Goal: Task Accomplishment & Management: Complete application form

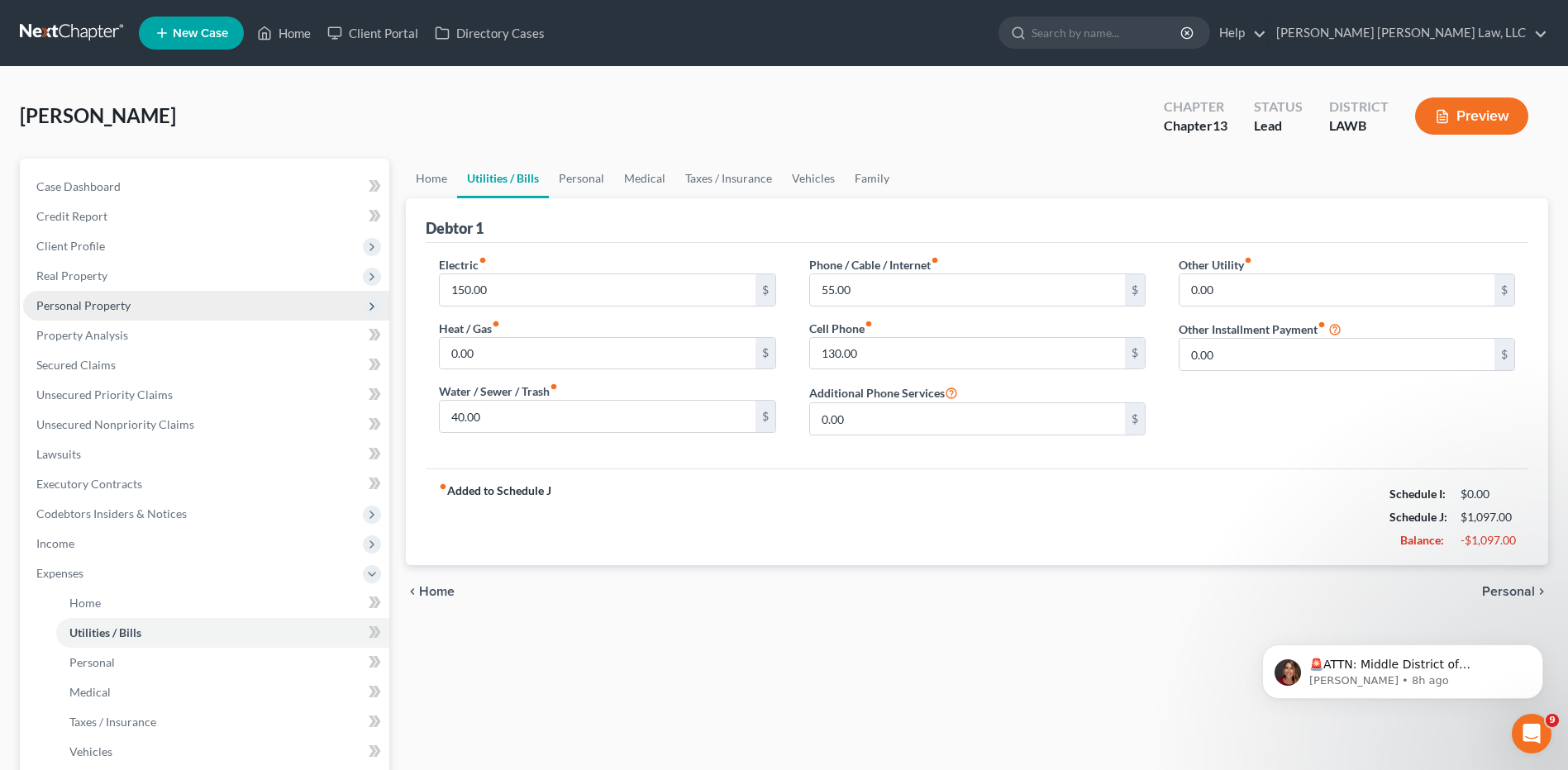
drag, startPoint x: 0, startPoint y: 0, endPoint x: 71, endPoint y: 302, distance: 310.2
click at [71, 302] on span "Personal Property" at bounding box center [84, 306] width 95 height 14
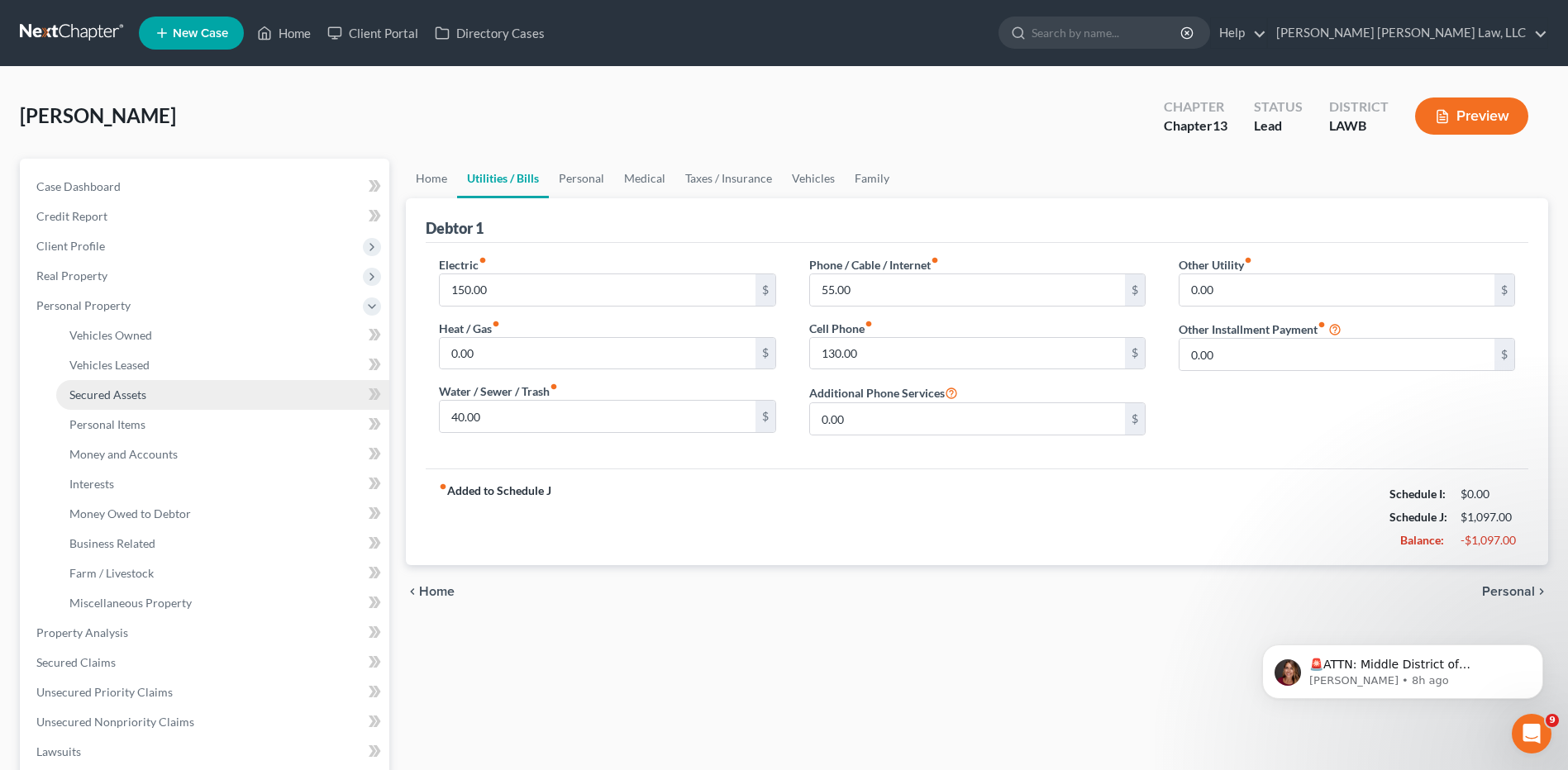
click at [86, 391] on span "Secured Assets" at bounding box center [107, 394] width 77 height 14
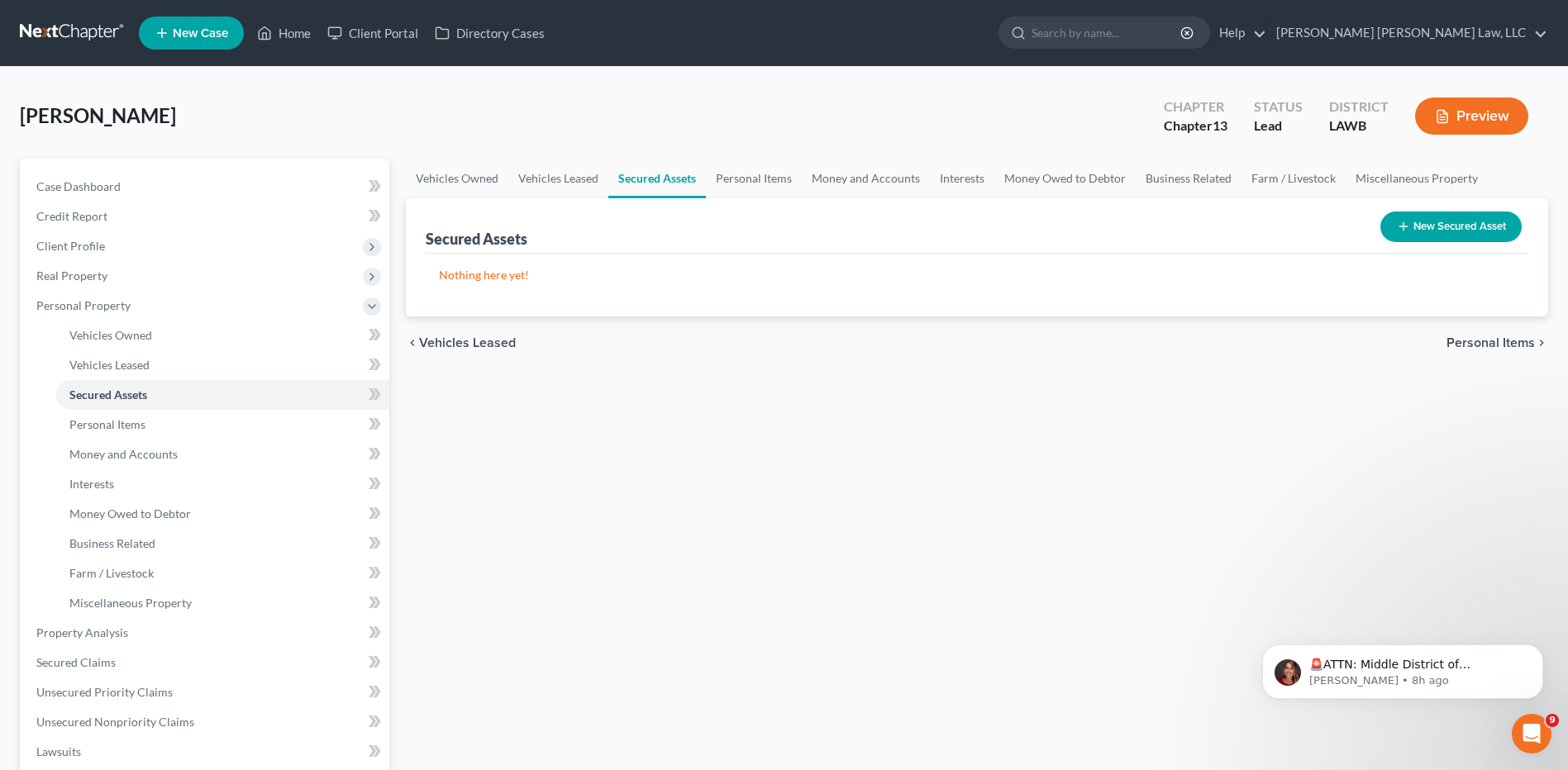
click at [82, 26] on link at bounding box center [72, 33] width 106 height 30
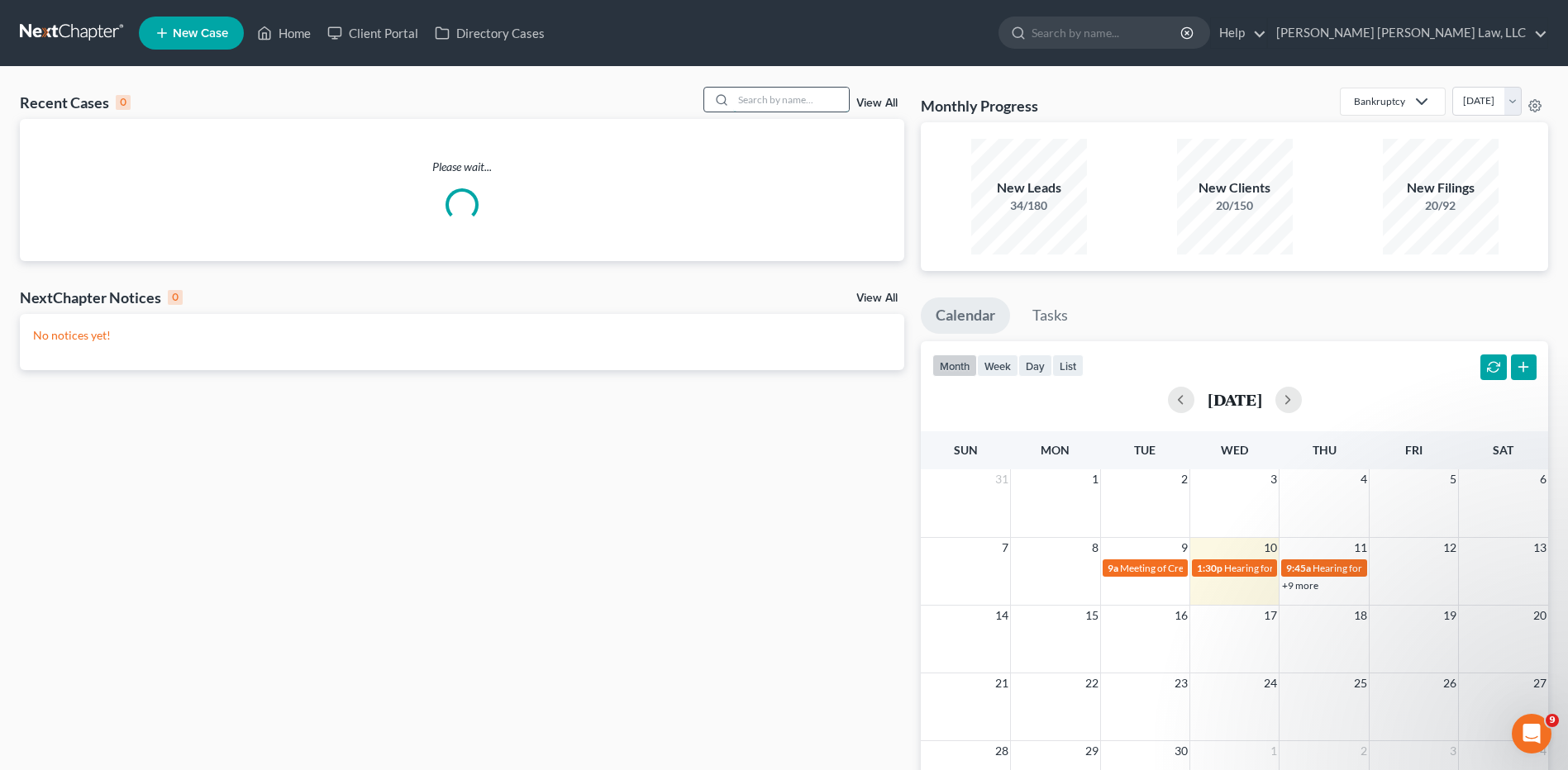
click at [810, 98] on input "search" at bounding box center [791, 100] width 115 height 24
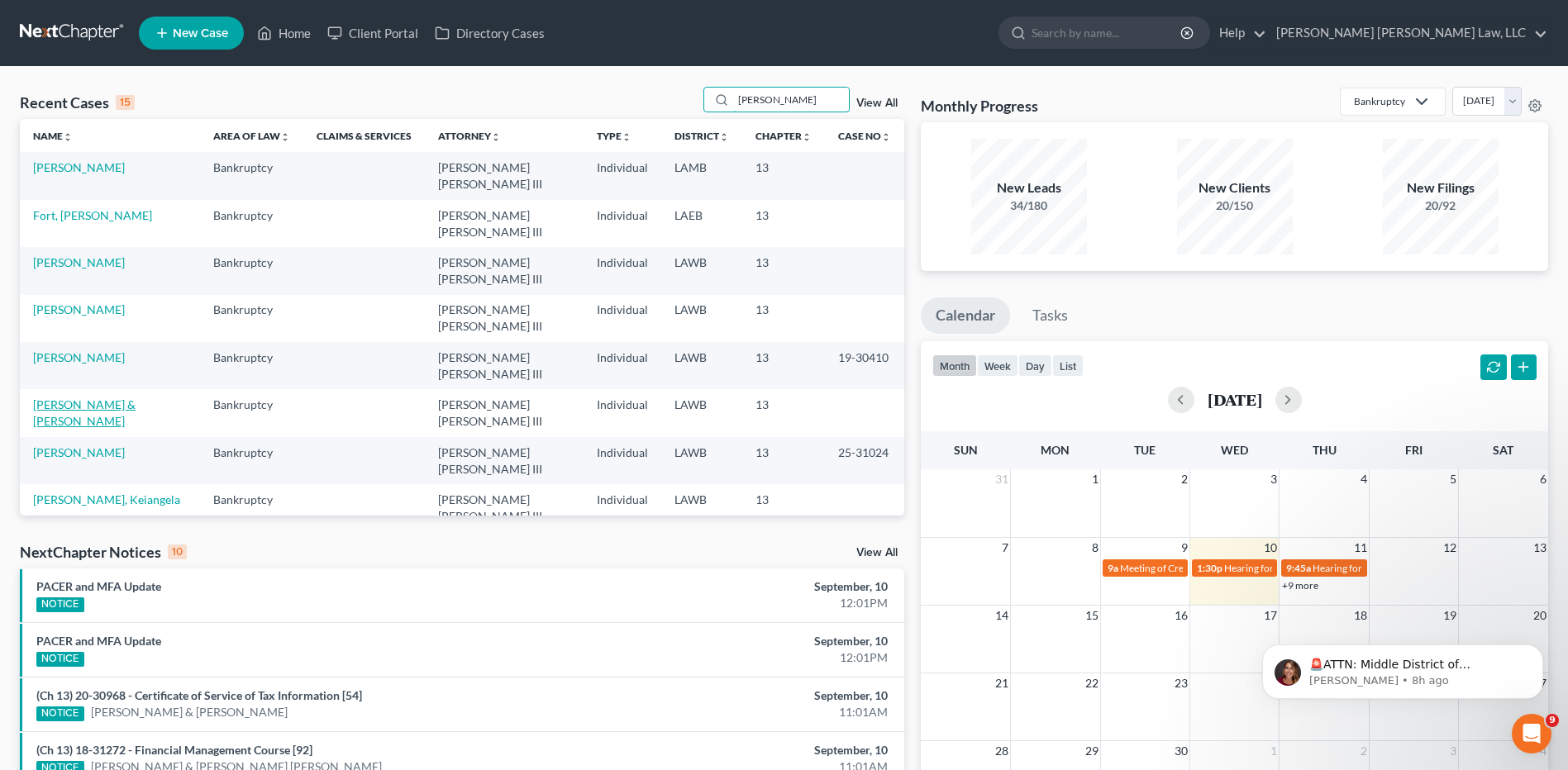
type input "[PERSON_NAME]"
click at [95, 397] on link "Goodpaster, Thomas & Sybil" at bounding box center [85, 412] width 103 height 31
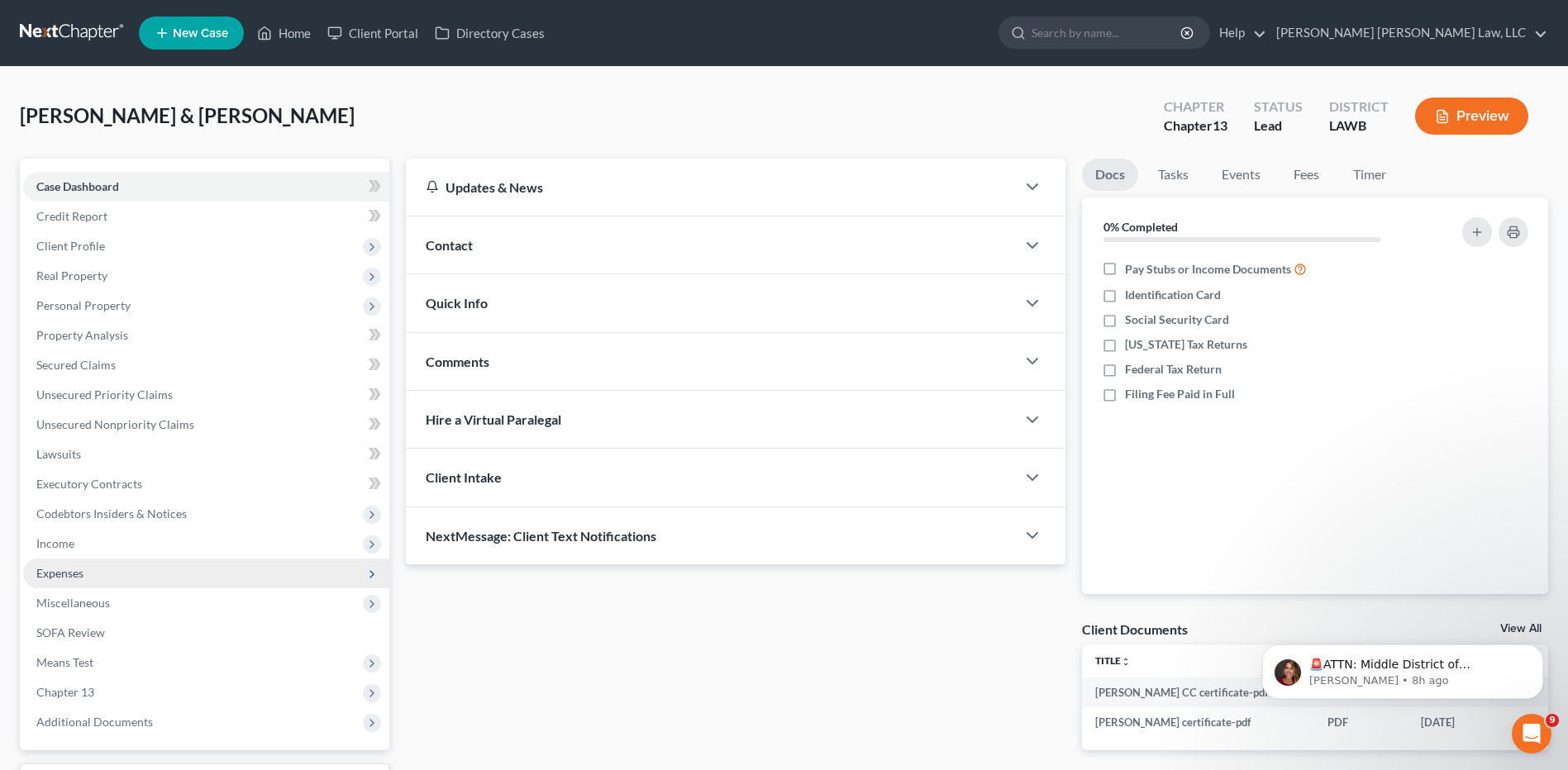
click at [48, 561] on span "Expenses" at bounding box center [205, 574] width 366 height 30
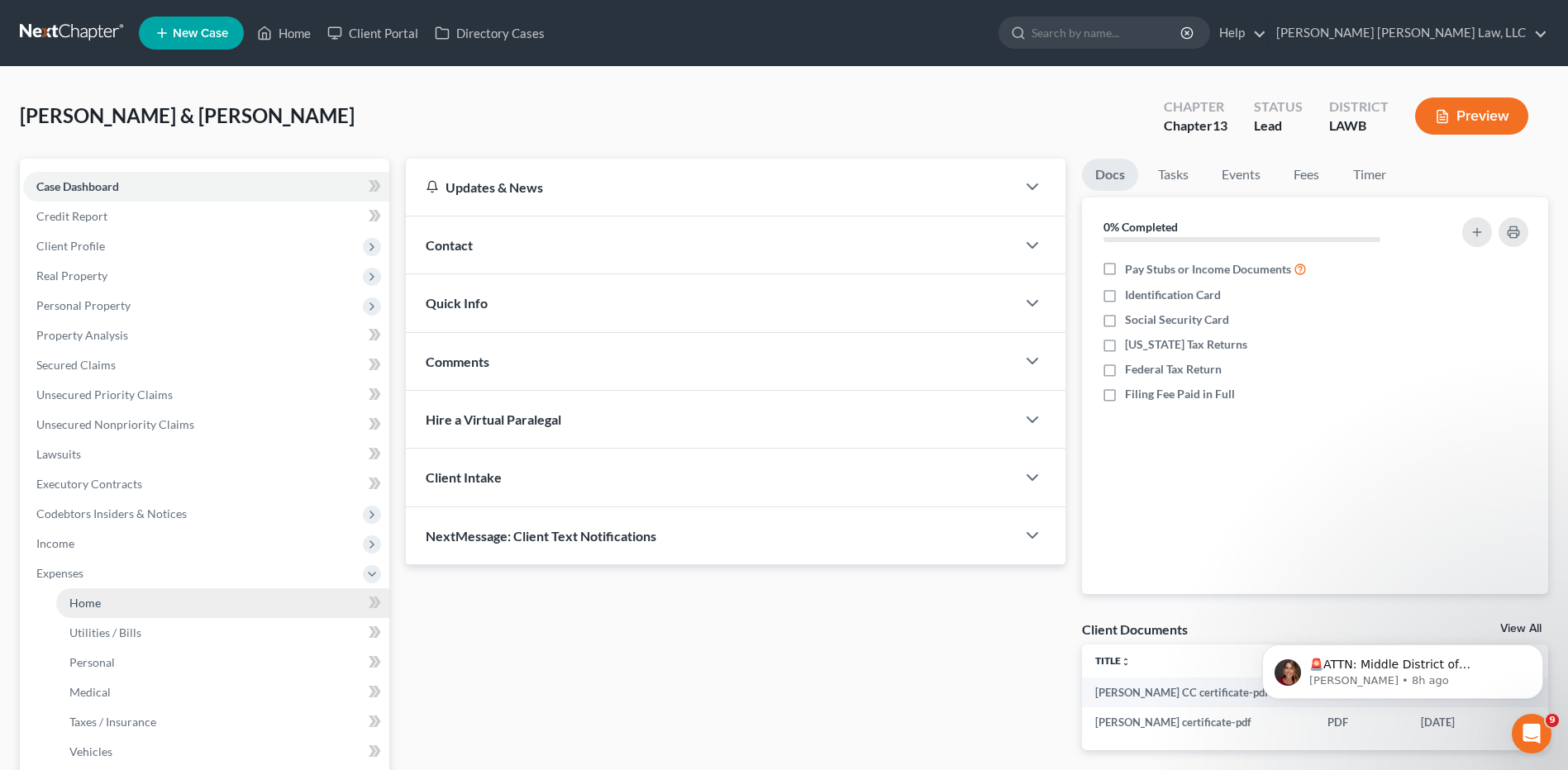
click at [114, 610] on link "Home" at bounding box center [223, 603] width 333 height 30
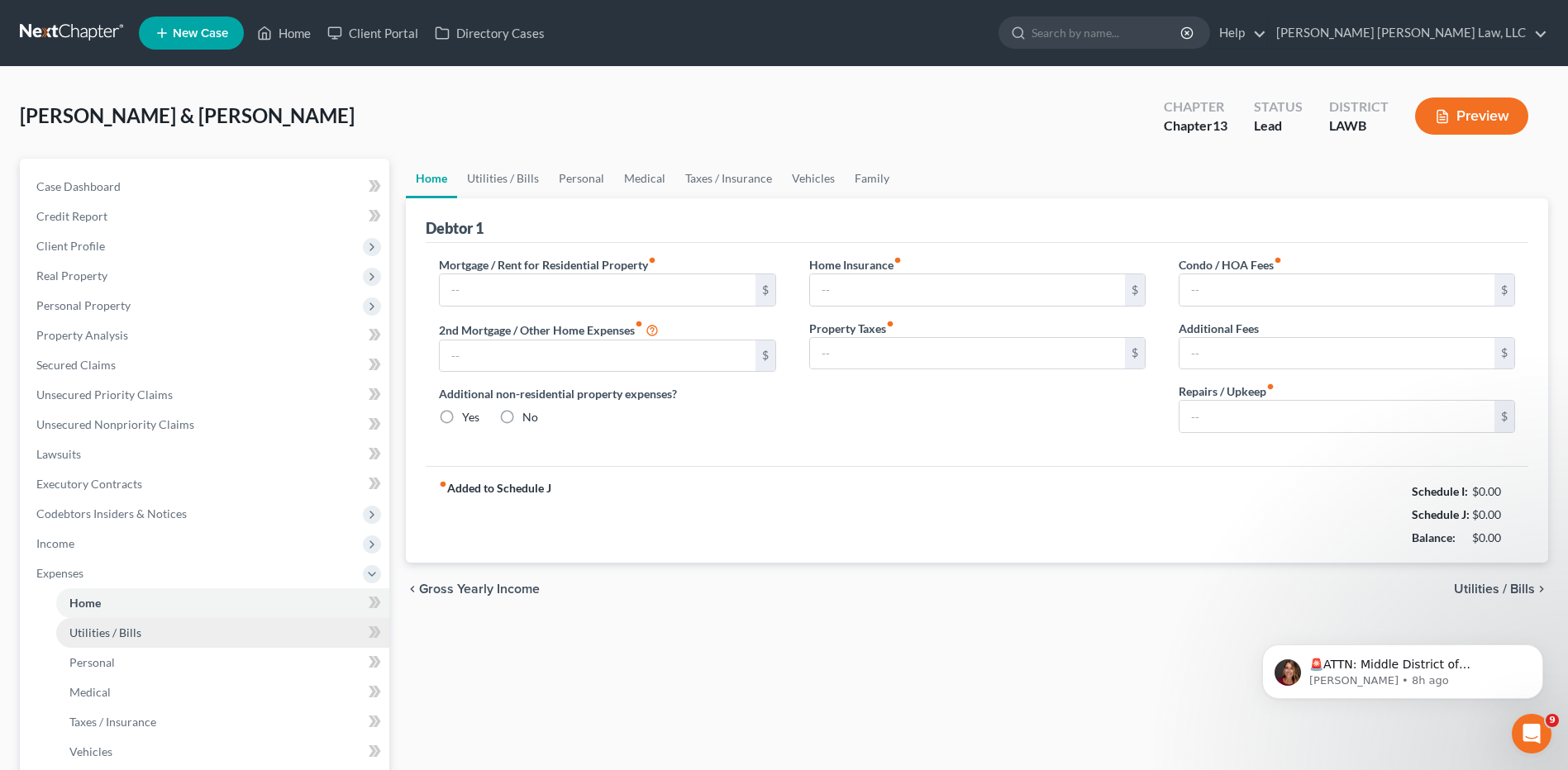
click at [119, 618] on link "Utilities / Bills" at bounding box center [223, 633] width 333 height 30
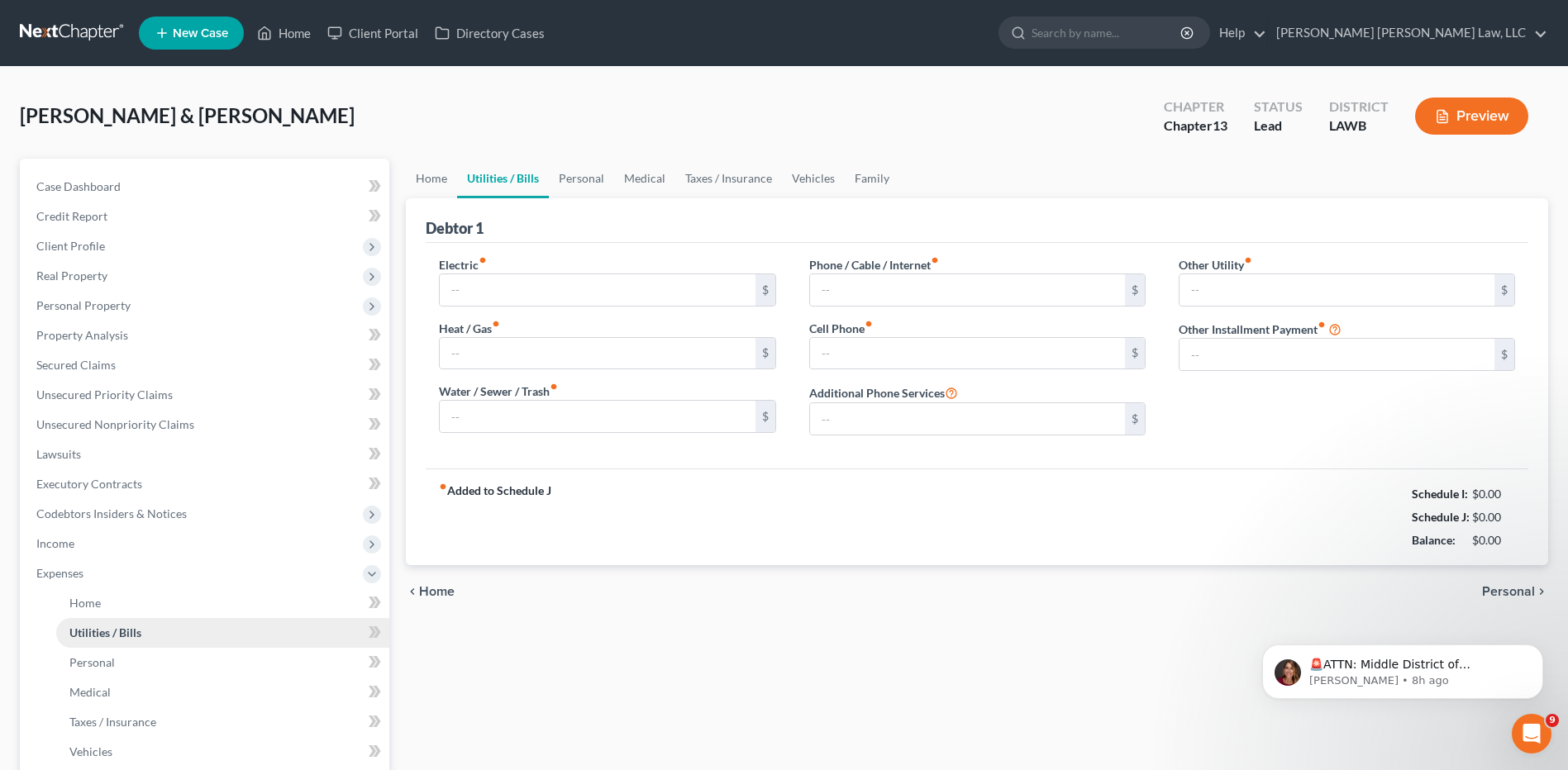
type input "0.00"
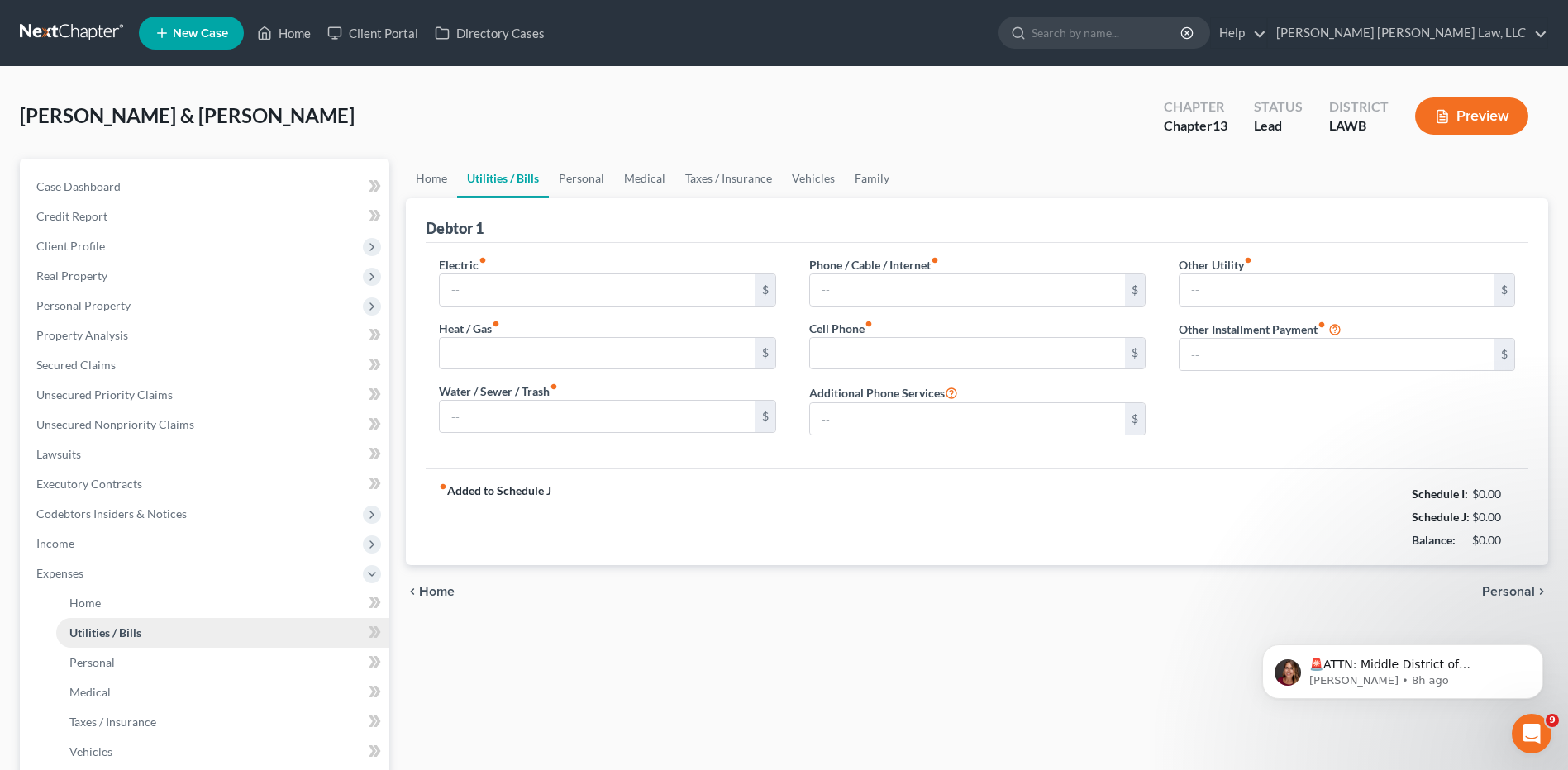
type input "0.00"
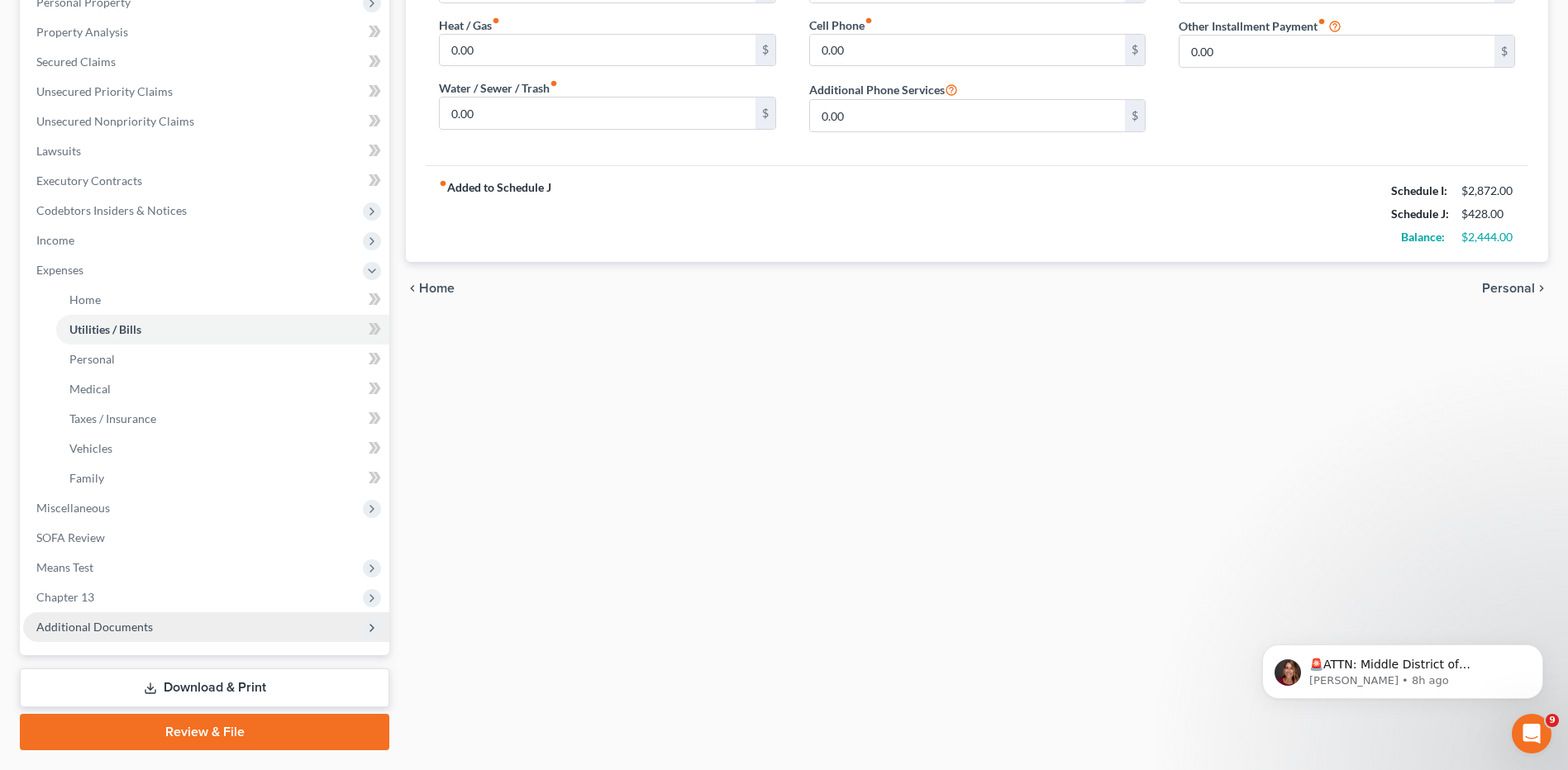
scroll to position [346, 0]
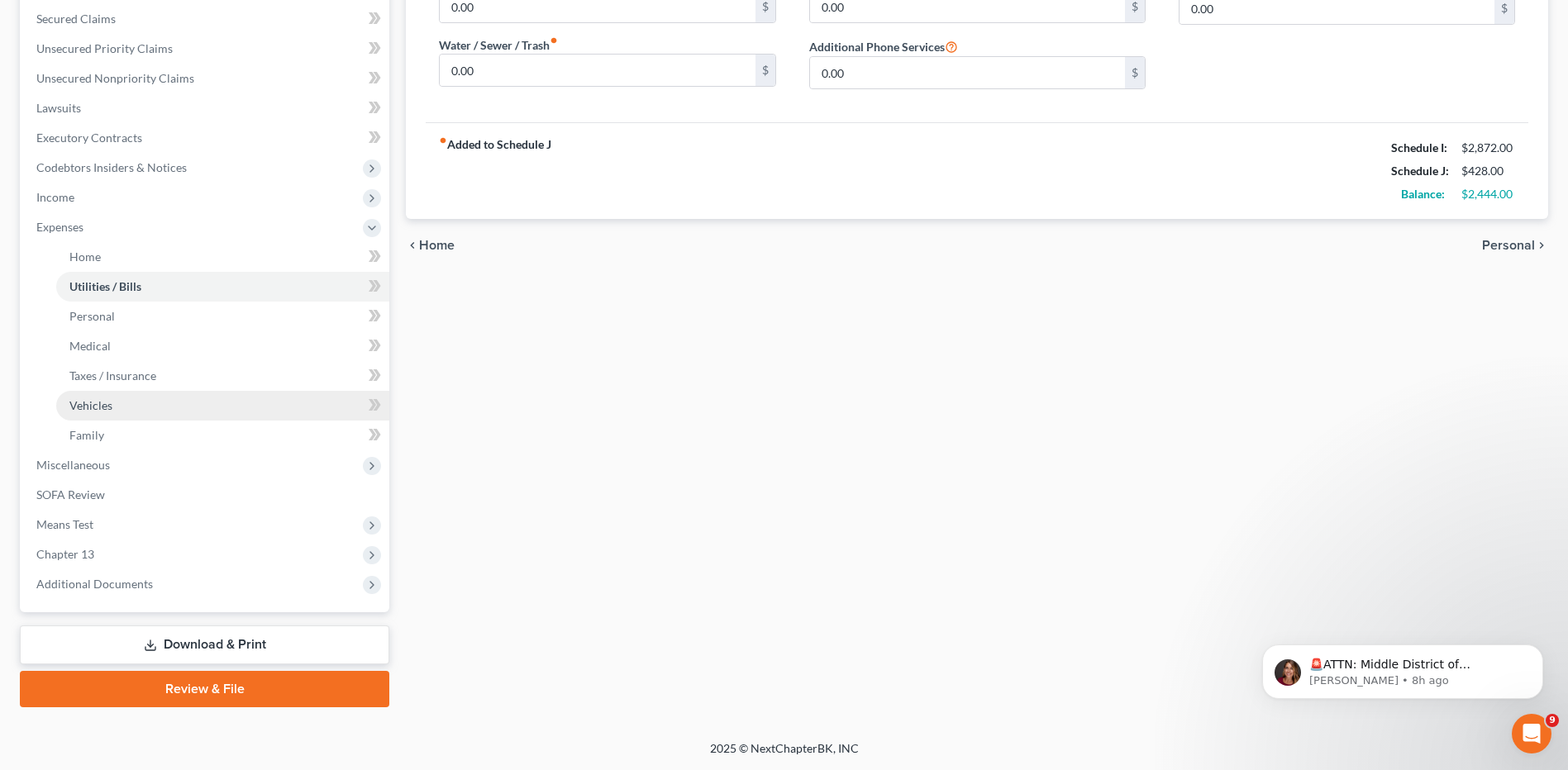
click at [99, 409] on span "Vehicles" at bounding box center [91, 405] width 43 height 14
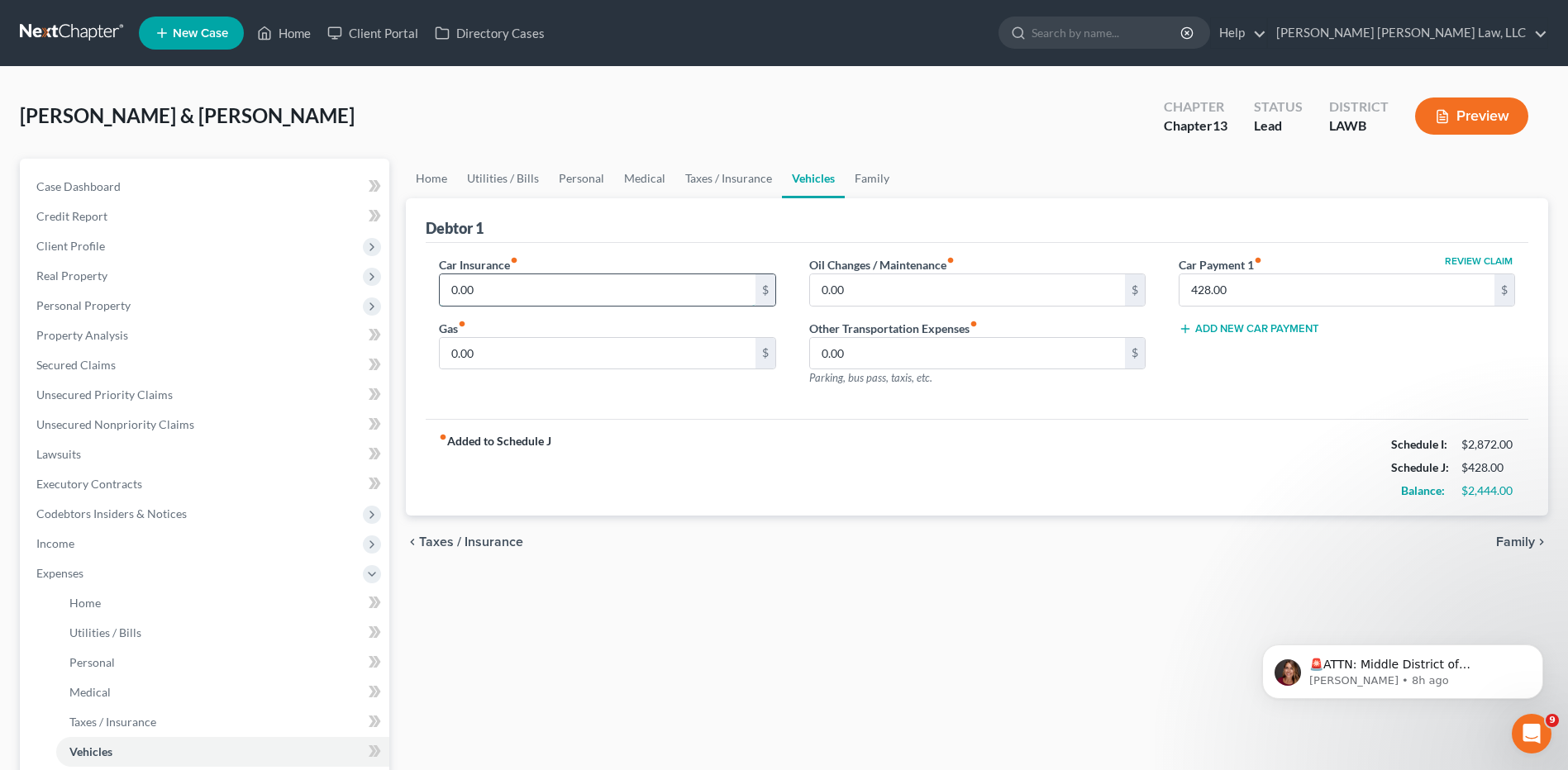
click at [552, 286] on input "0.00" at bounding box center [597, 290] width 315 height 32
type input "125.00"
click at [504, 363] on input "0.00" at bounding box center [597, 354] width 315 height 32
type input "100.00"
click at [858, 297] on input "0.00" at bounding box center [967, 290] width 315 height 32
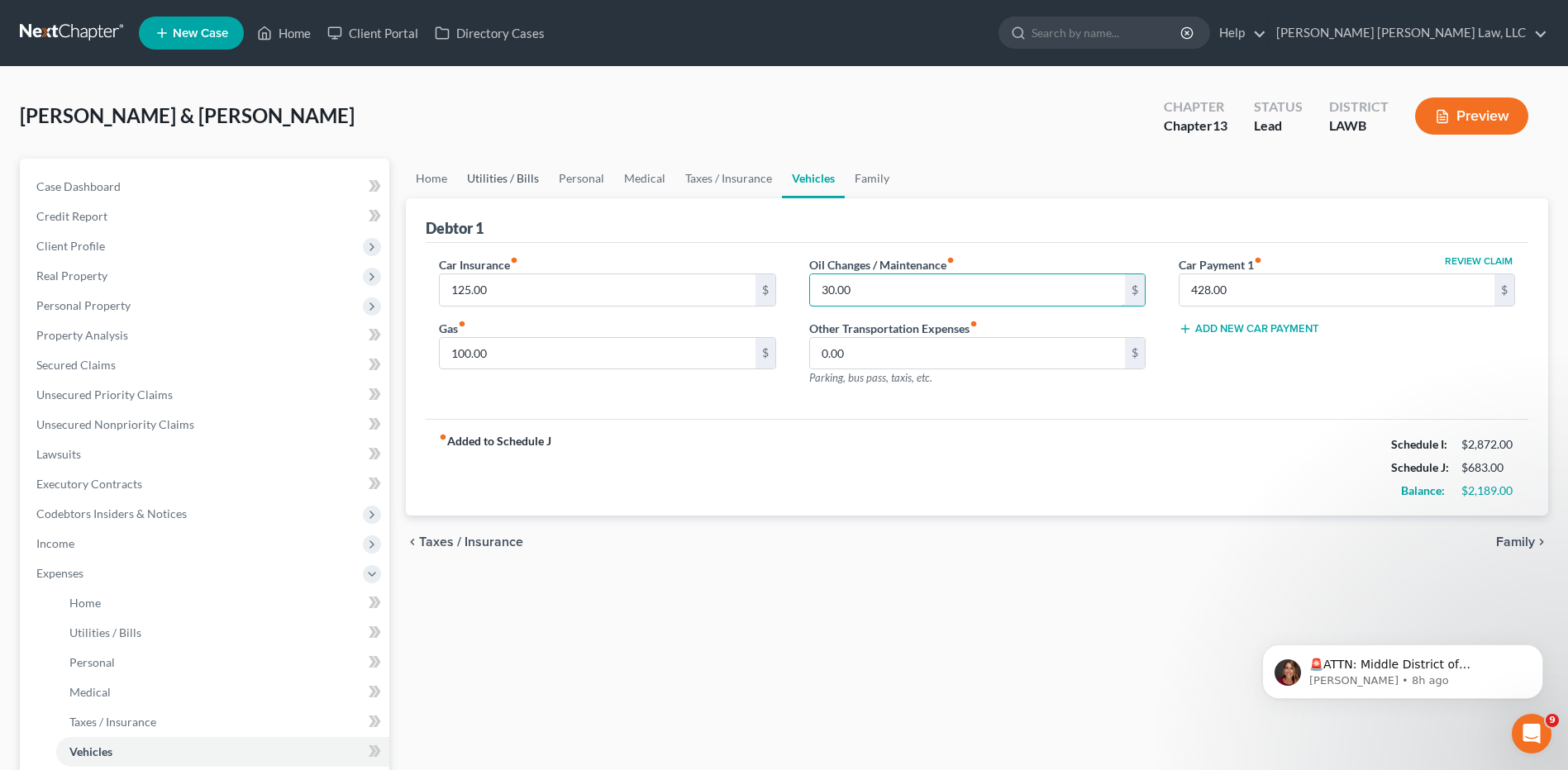
type input "30.00"
click at [499, 181] on link "Utilities / Bills" at bounding box center [503, 178] width 92 height 39
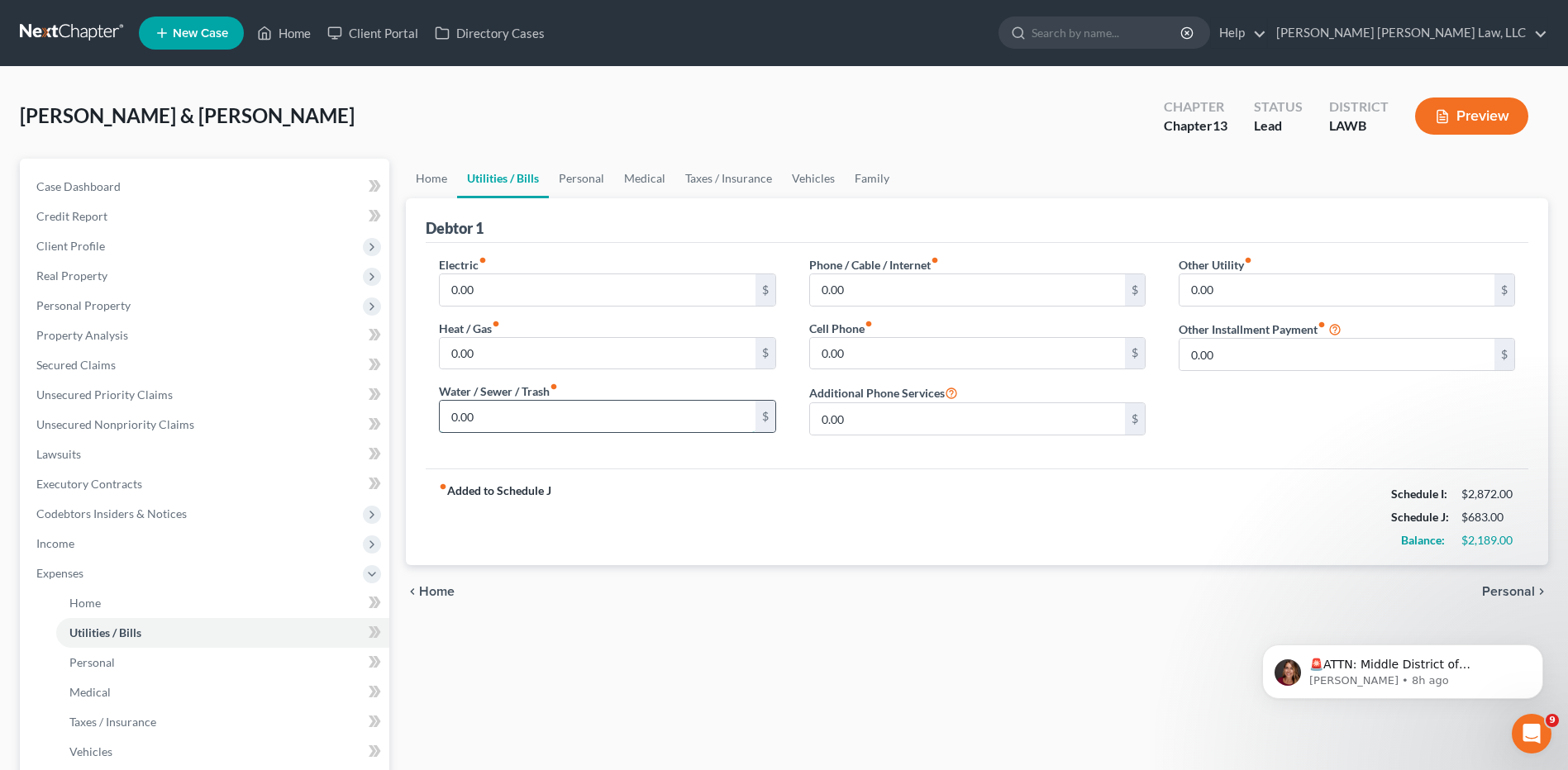
click at [494, 418] on input "0.00" at bounding box center [597, 417] width 315 height 32
click at [429, 177] on link "Home" at bounding box center [432, 178] width 51 height 39
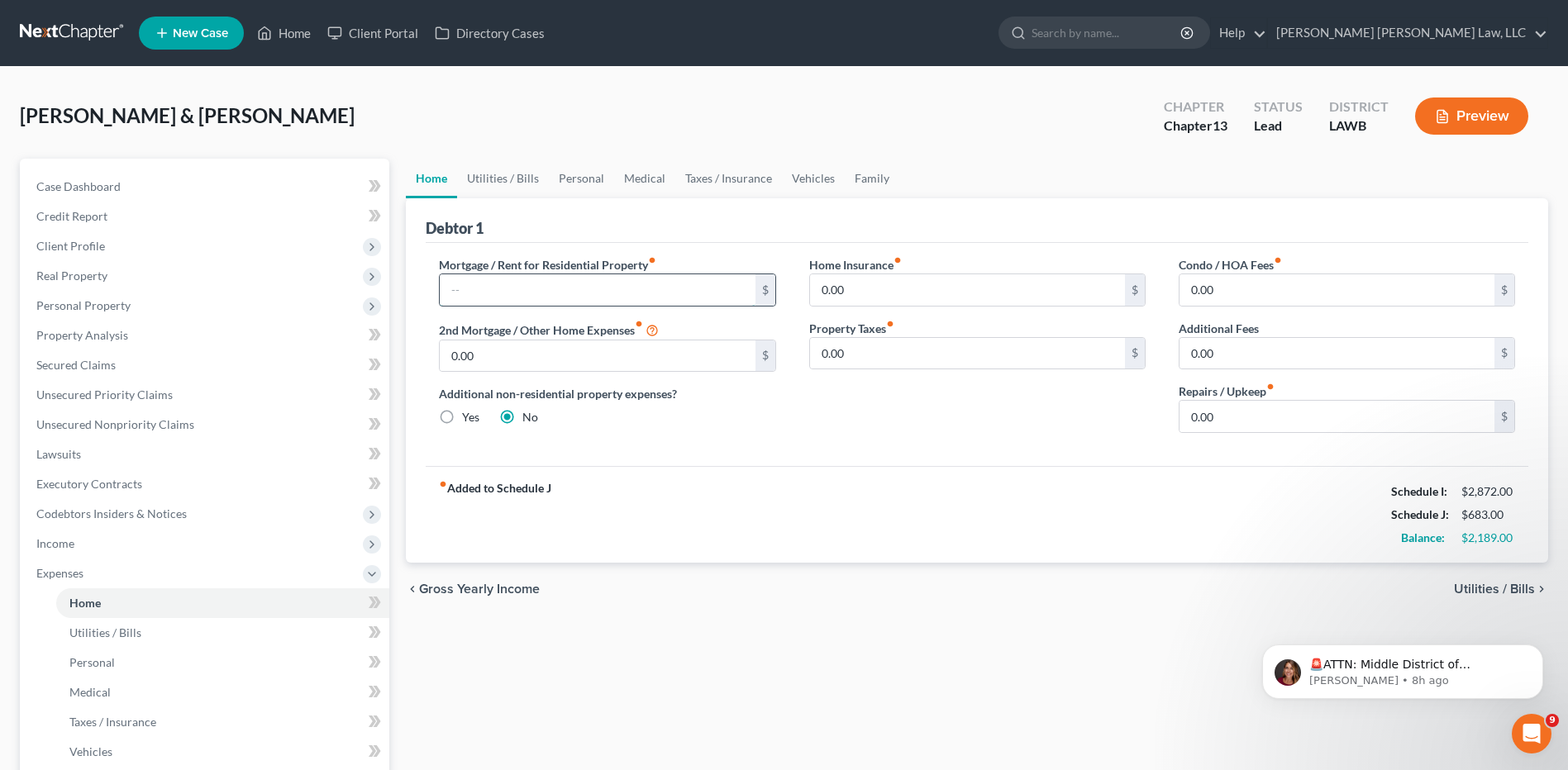
click at [483, 293] on input "text" at bounding box center [597, 290] width 315 height 32
type input "673.00"
click at [648, 175] on link "Medical" at bounding box center [645, 178] width 61 height 39
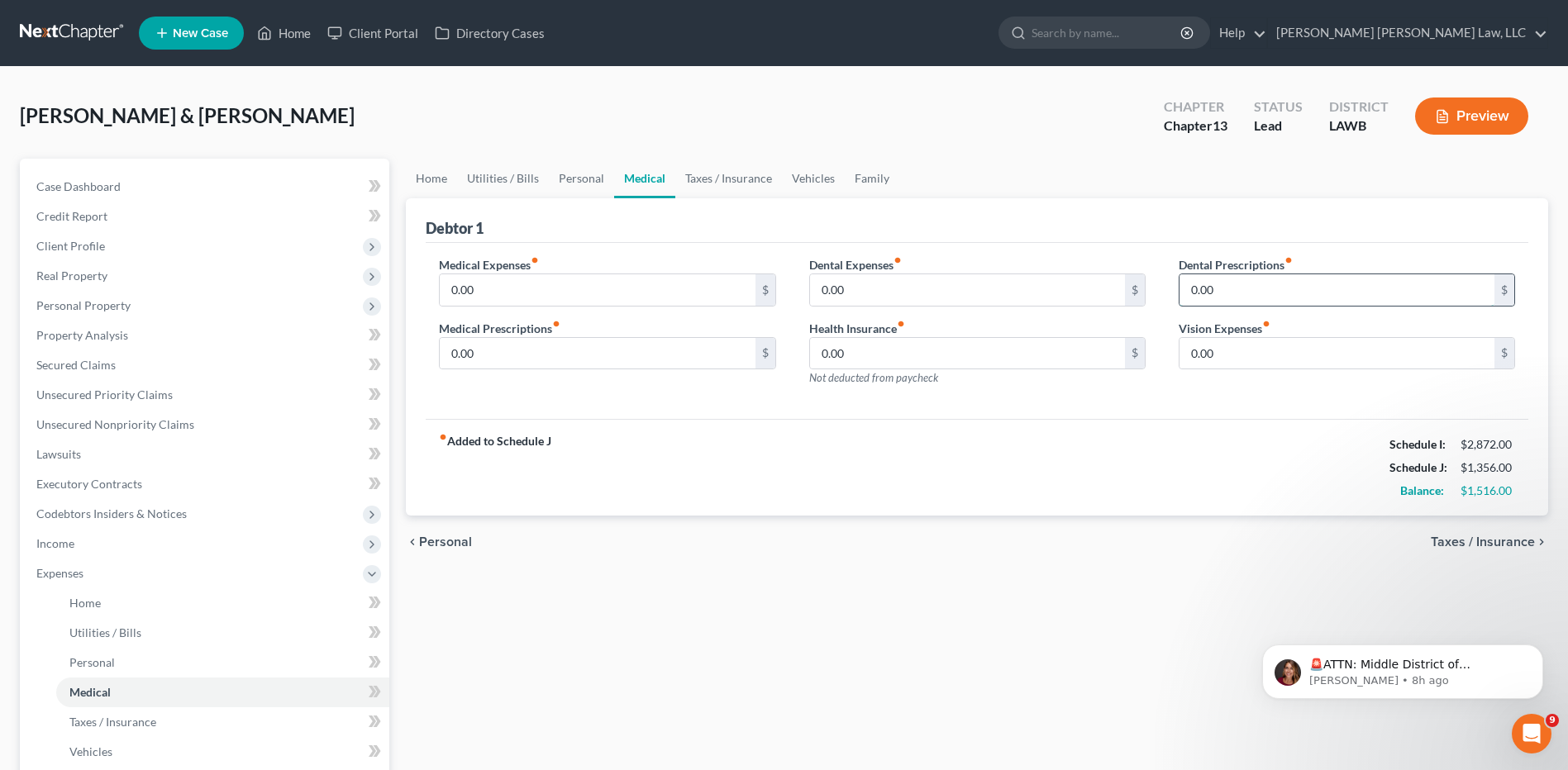
click at [1246, 294] on input "0.00" at bounding box center [1336, 290] width 315 height 32
click at [503, 338] on input "0.00" at bounding box center [597, 354] width 315 height 32
type input "100.00"
click at [494, 170] on link "Utilities / Bills" at bounding box center [503, 178] width 92 height 39
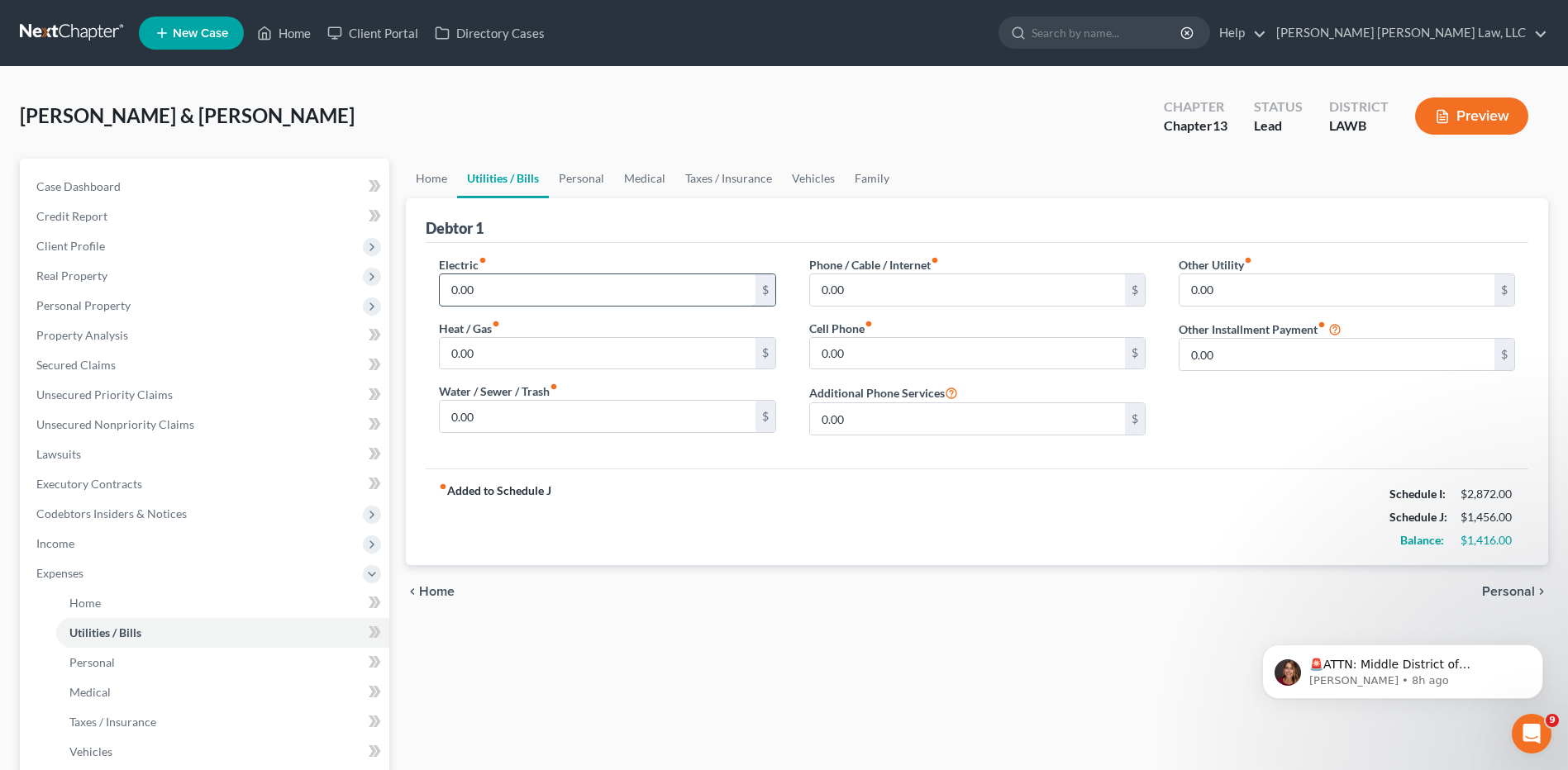
click at [492, 300] on input "0.00" at bounding box center [597, 290] width 315 height 32
type input "150.00"
click at [495, 418] on input "0.00" at bounding box center [597, 417] width 315 height 32
type input "45.00"
click at [865, 300] on input "0.00" at bounding box center [967, 290] width 315 height 32
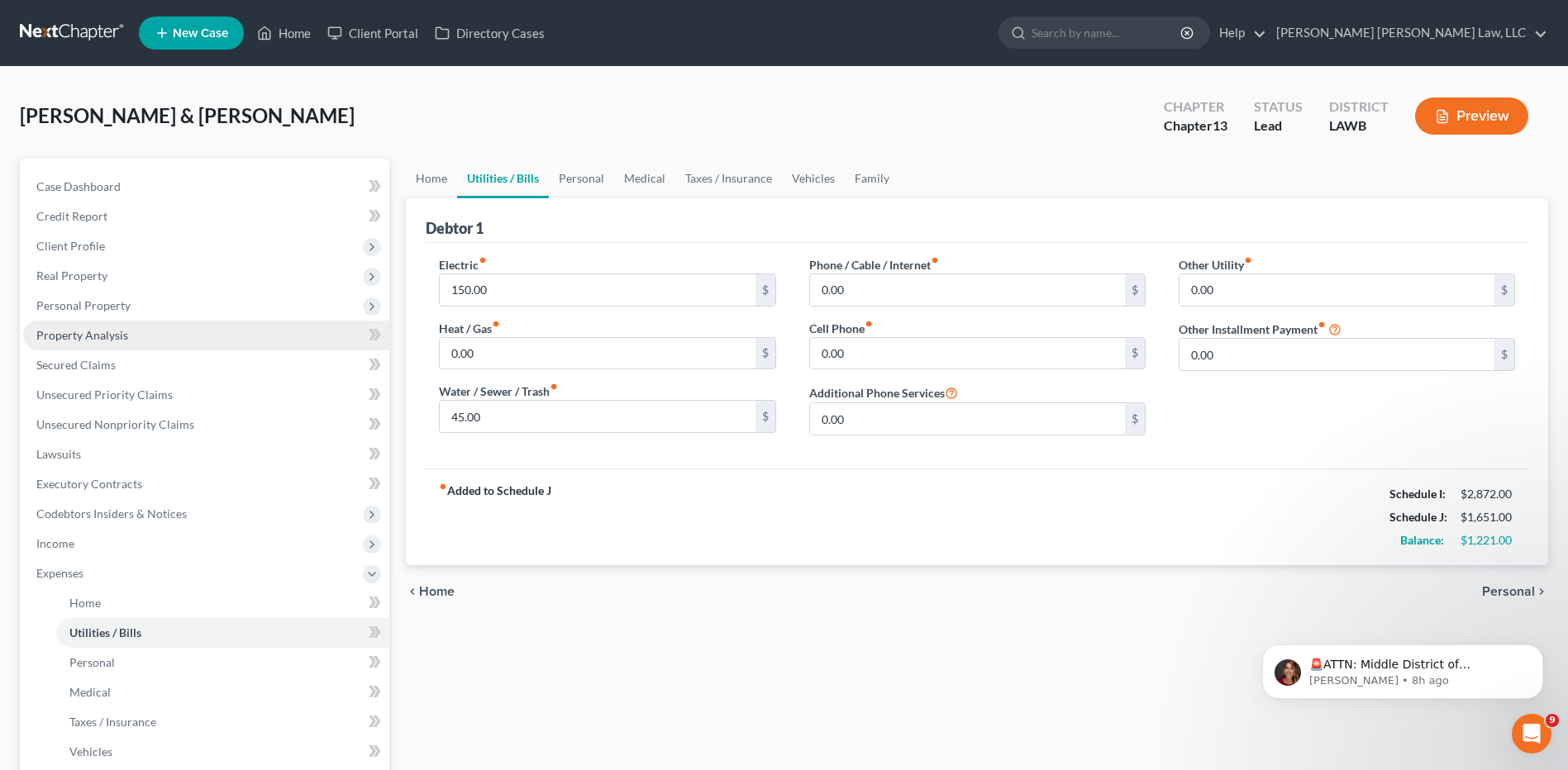
click at [69, 330] on span "Property Analysis" at bounding box center [82, 335] width 92 height 14
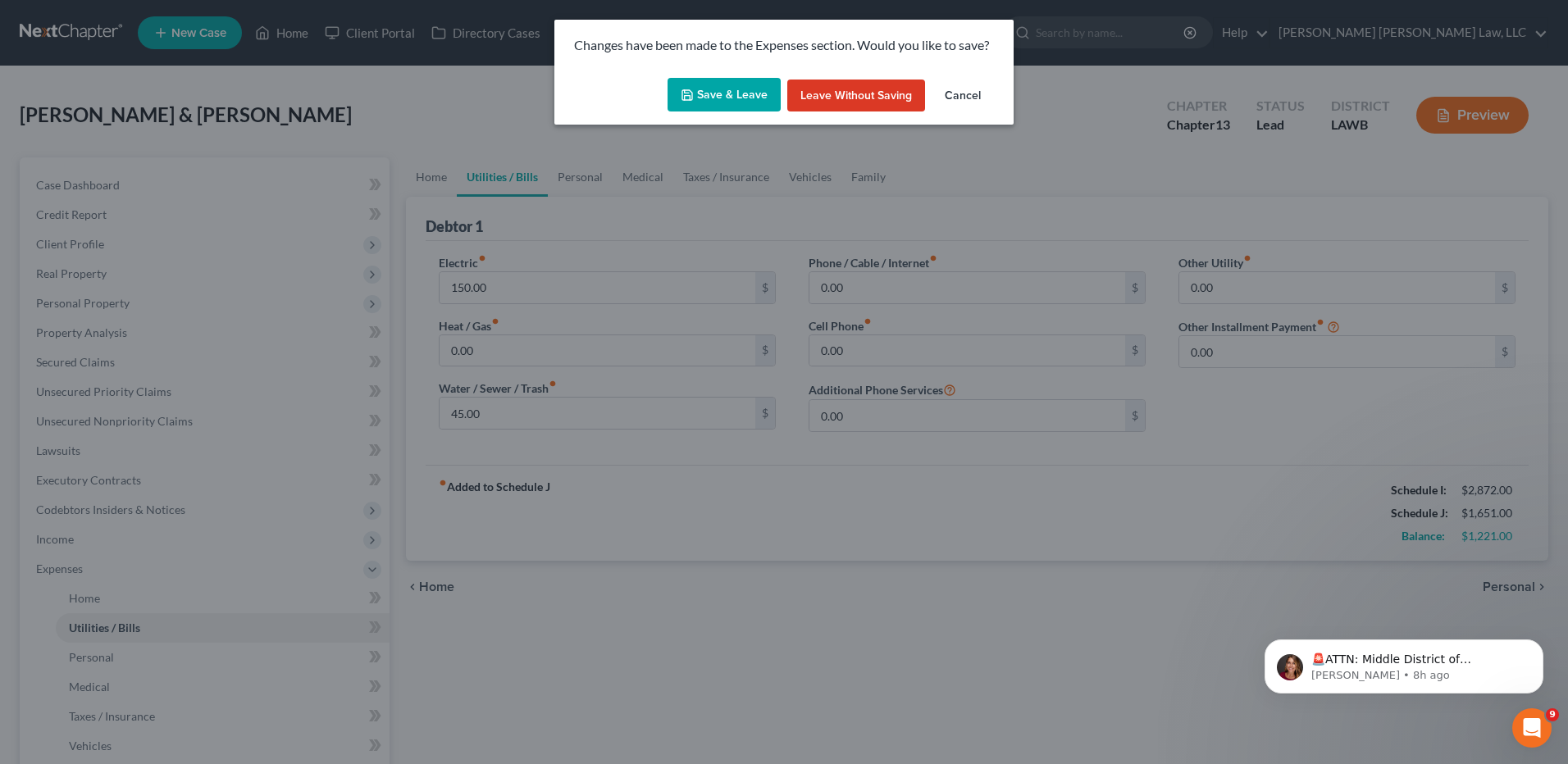
click at [694, 91] on icon "button" at bounding box center [687, 95] width 13 height 13
